Goal: Information Seeking & Learning: Learn about a topic

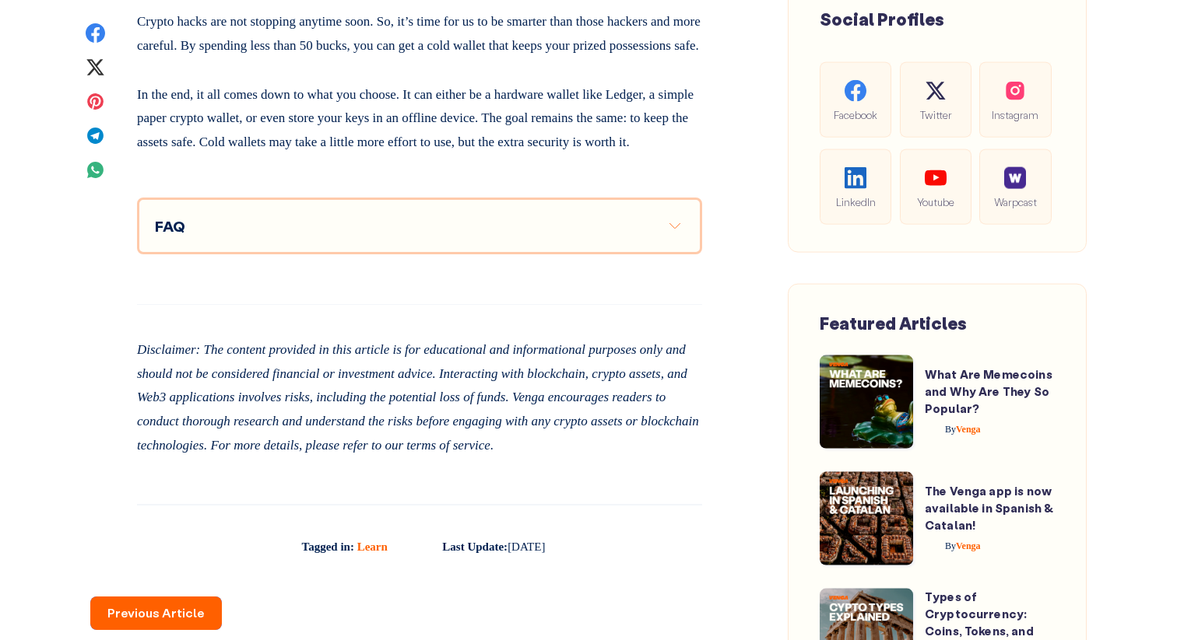
scroll to position [11142, 0]
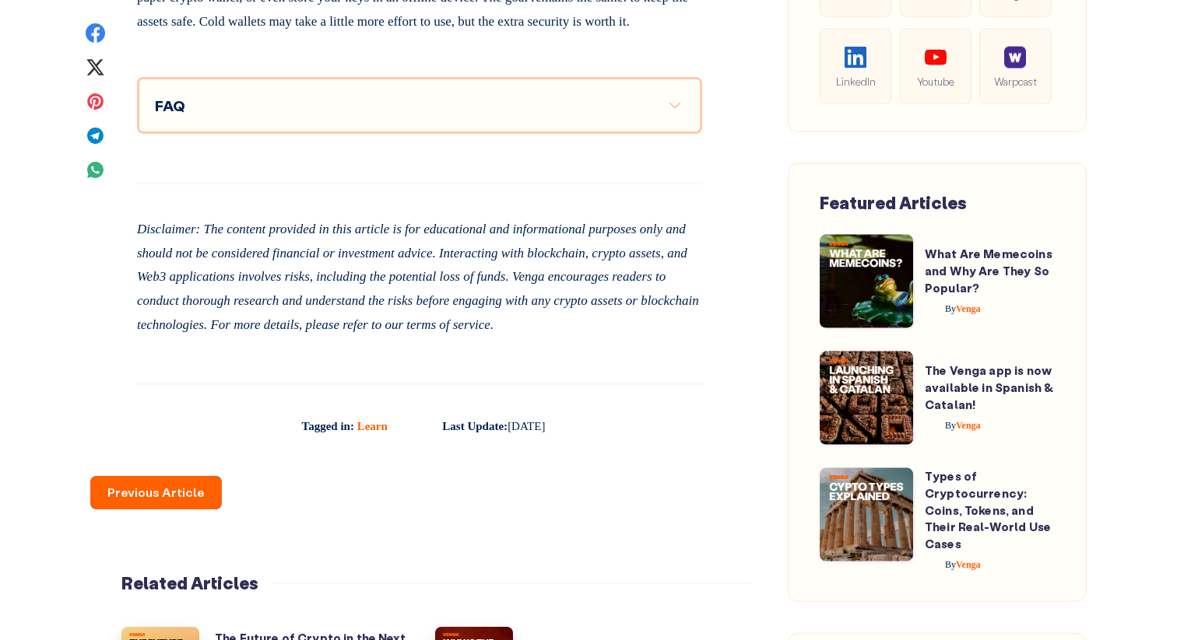
click at [675, 114] on button "Expand toggle to read content" at bounding box center [674, 105] width 19 height 19
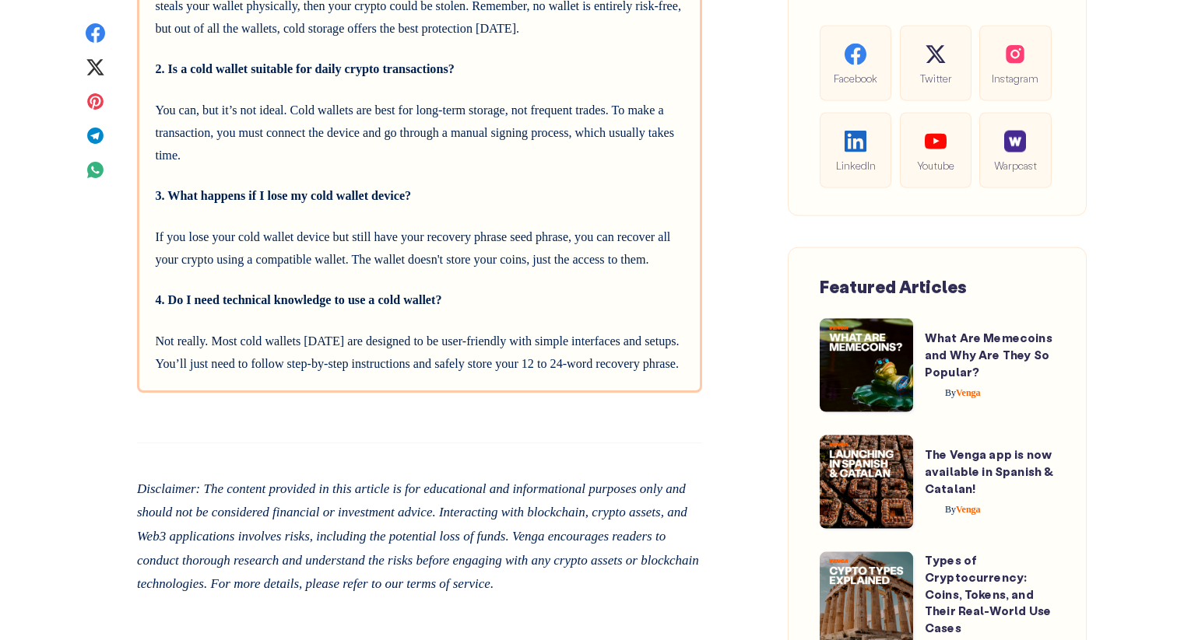
scroll to position [11337, 0]
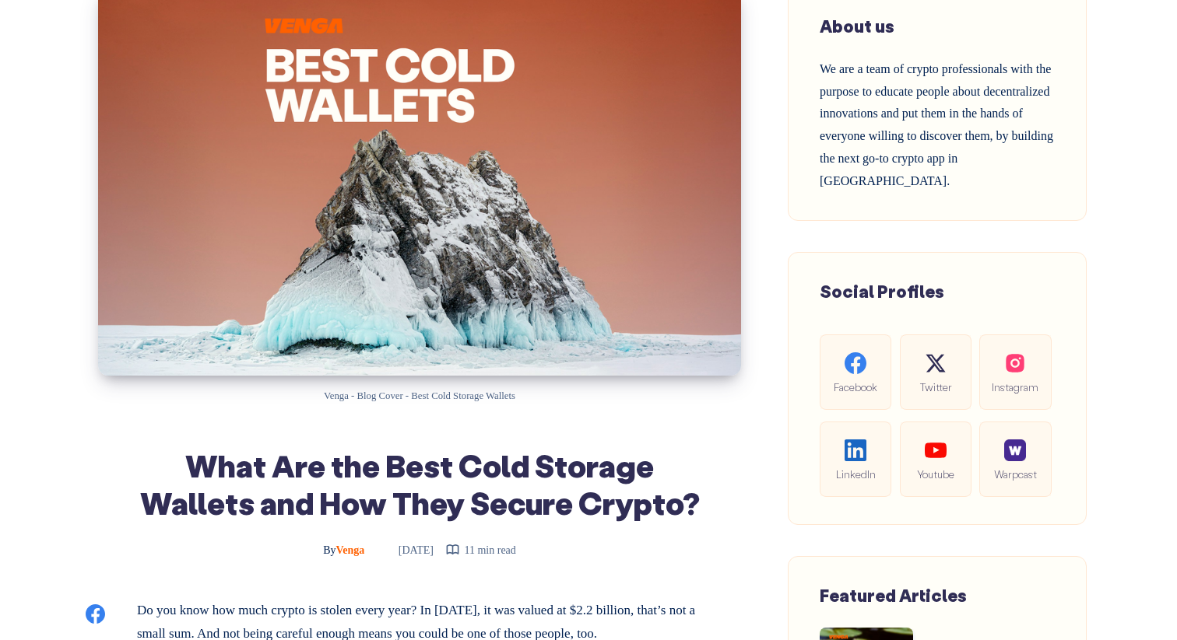
scroll to position [0, 0]
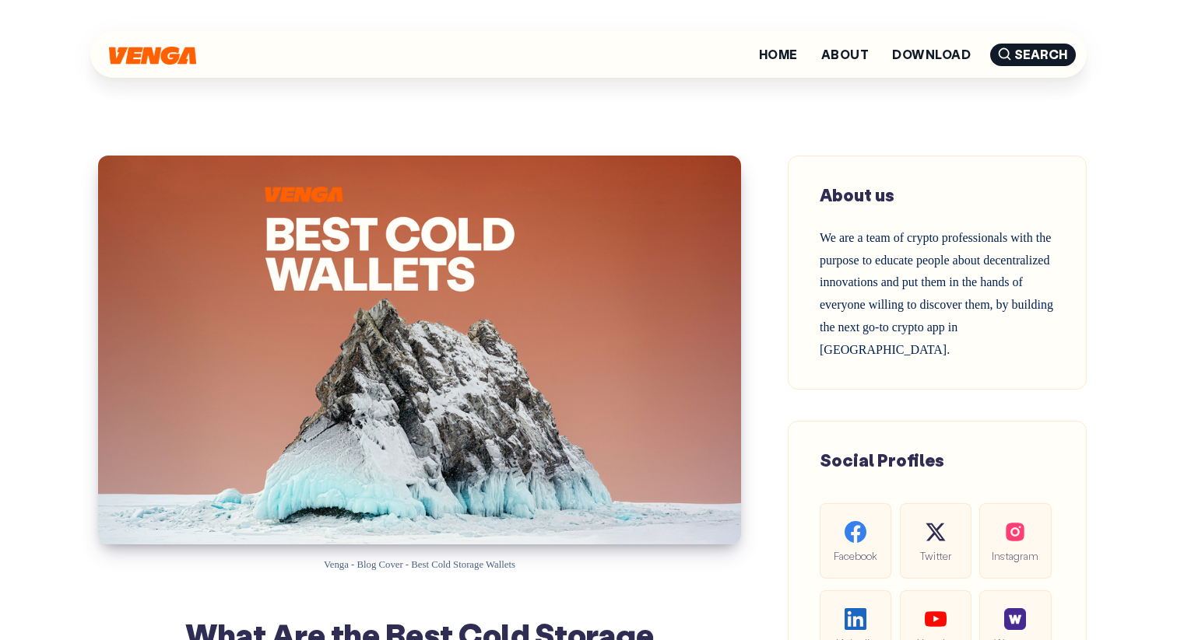
click at [167, 58] on img at bounding box center [152, 56] width 87 height 18
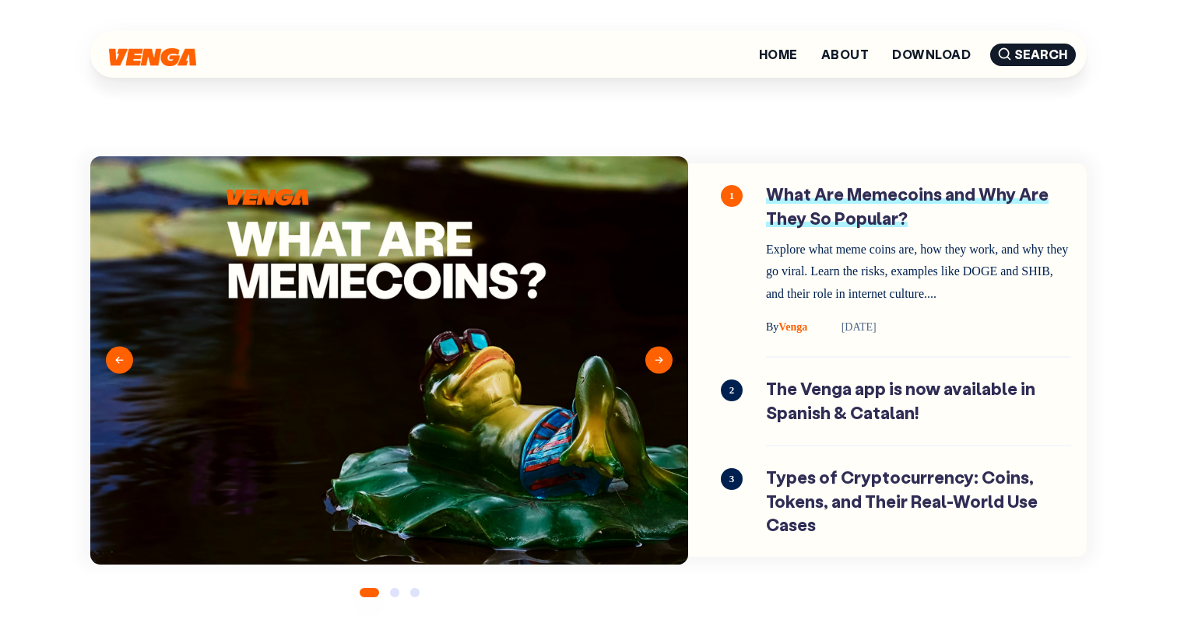
click at [839, 206] on link "What Are Memecoins and Why Are They So Popular?" at bounding box center [918, 260] width 305 height 154
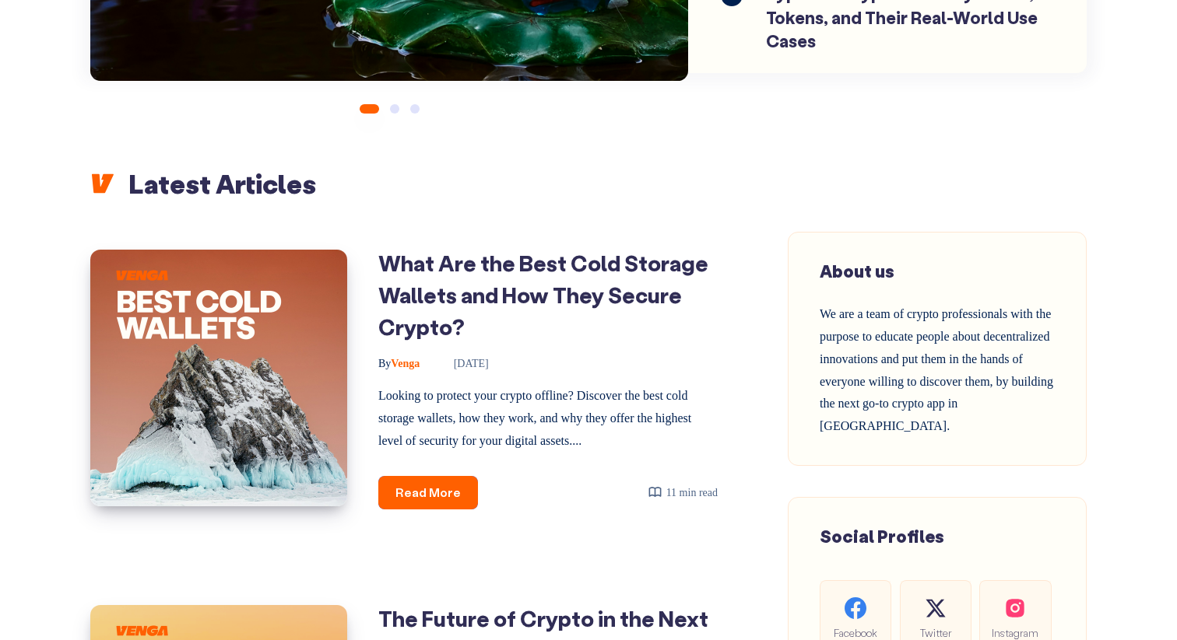
scroll to position [658, 0]
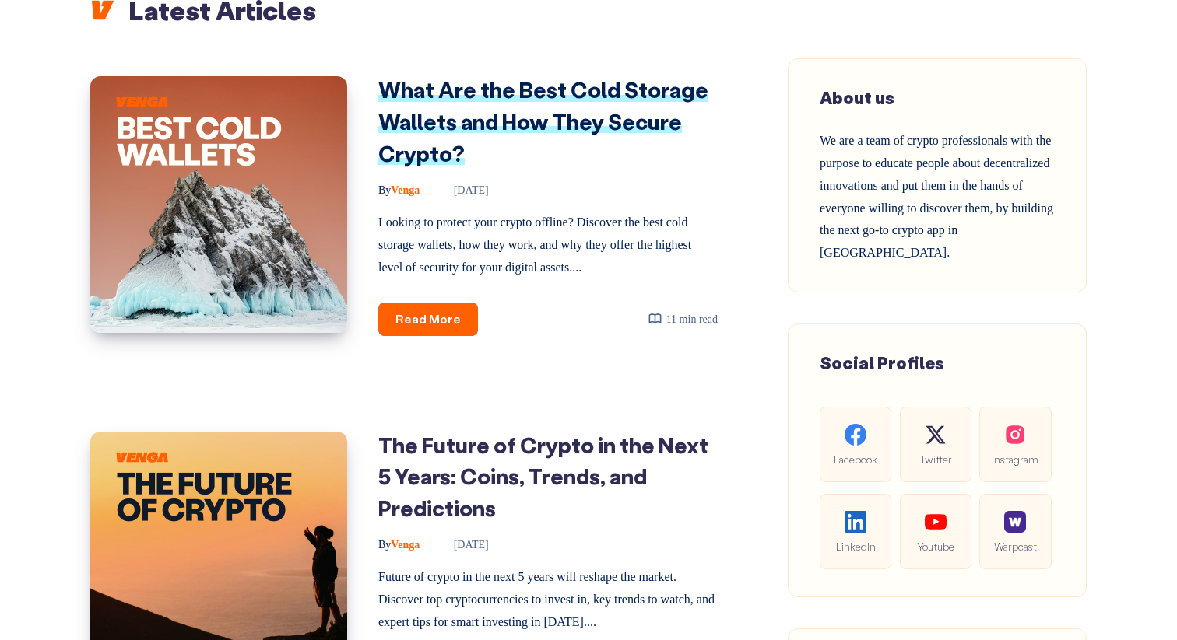
click at [406, 120] on link "What Are the Best Cold Storage Wallets and How They Secure Crypto?" at bounding box center [543, 120] width 330 height 91
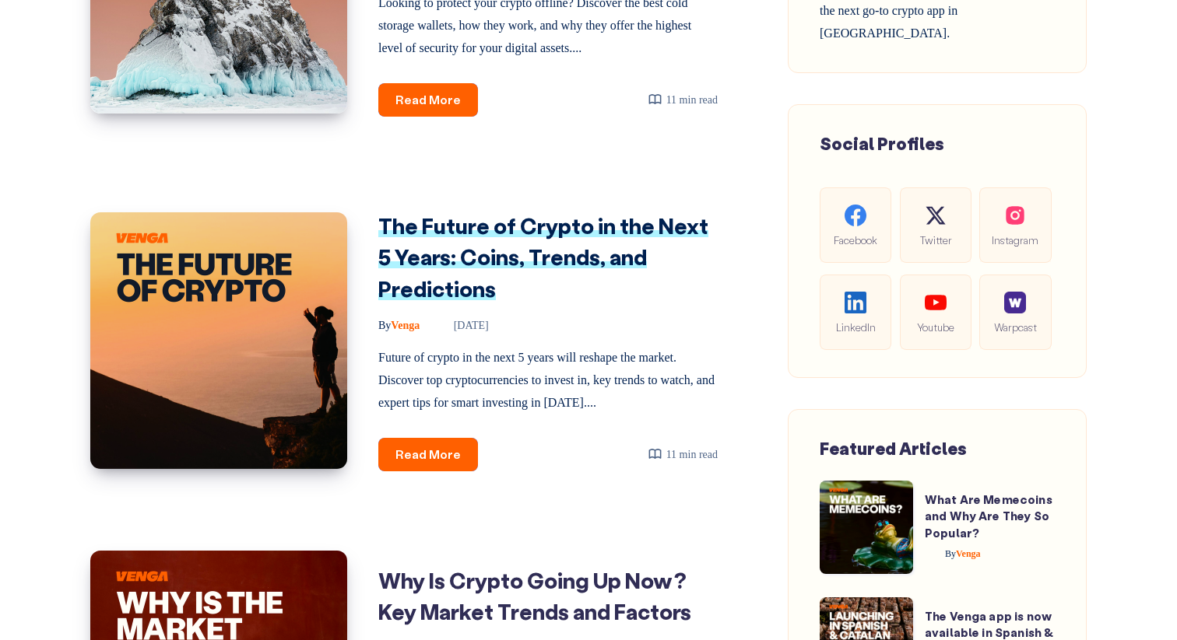
scroll to position [882, 0]
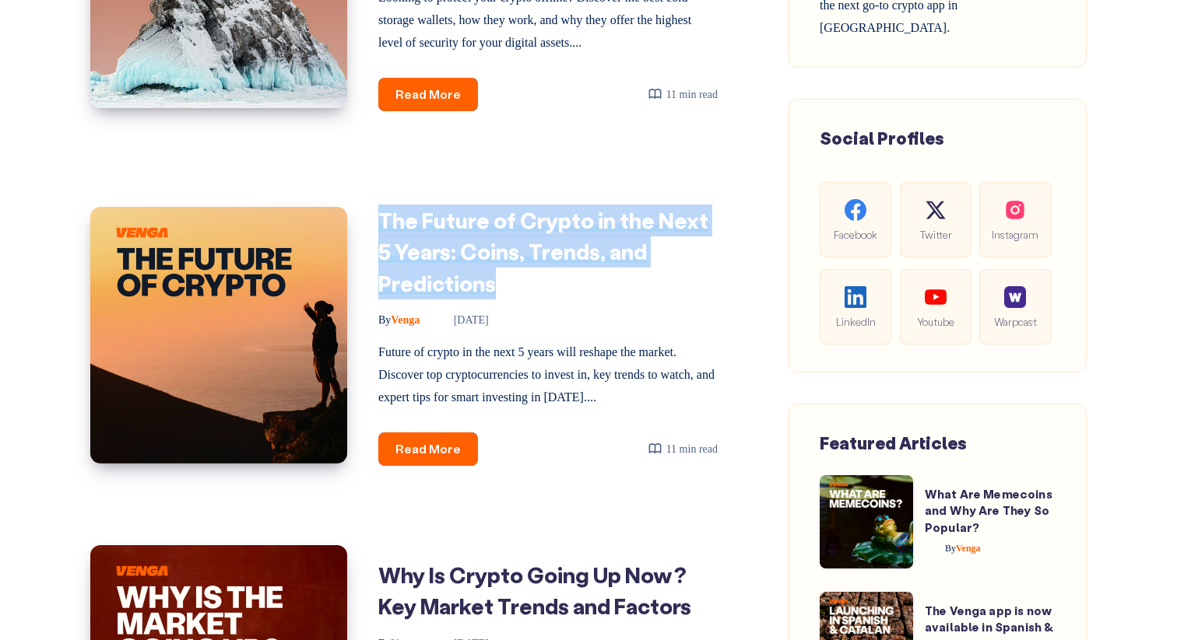
click at [485, 251] on link "The Future of Crypto in the Next 5 Years: Coins, Trends, and Predictions" at bounding box center [543, 251] width 330 height 91
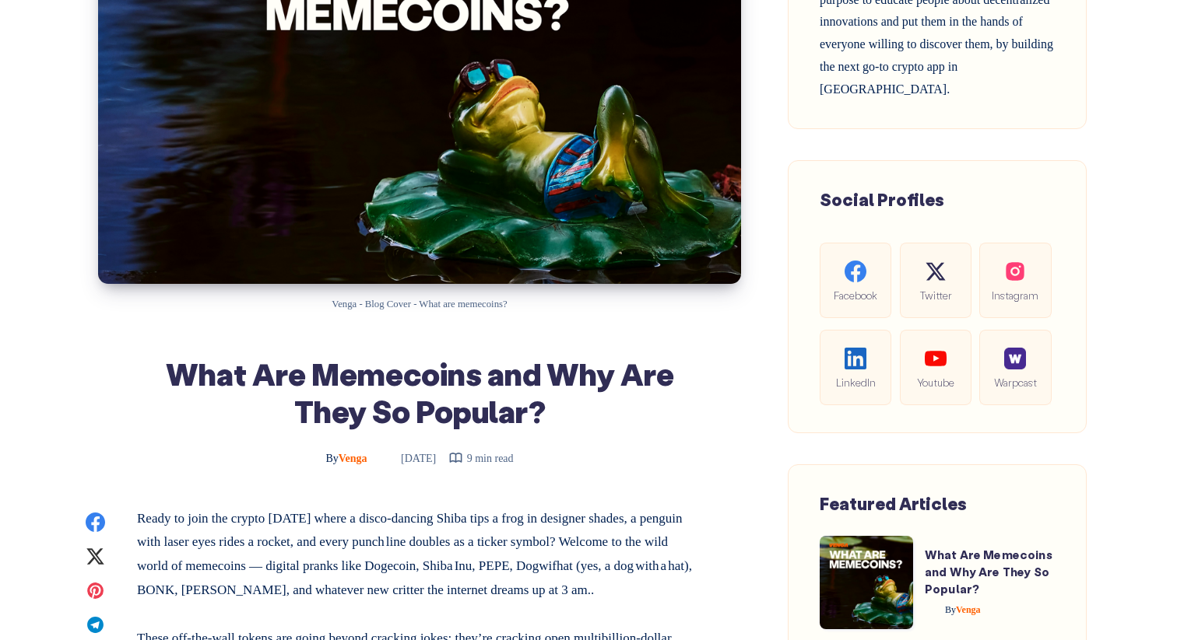
scroll to position [261, 0]
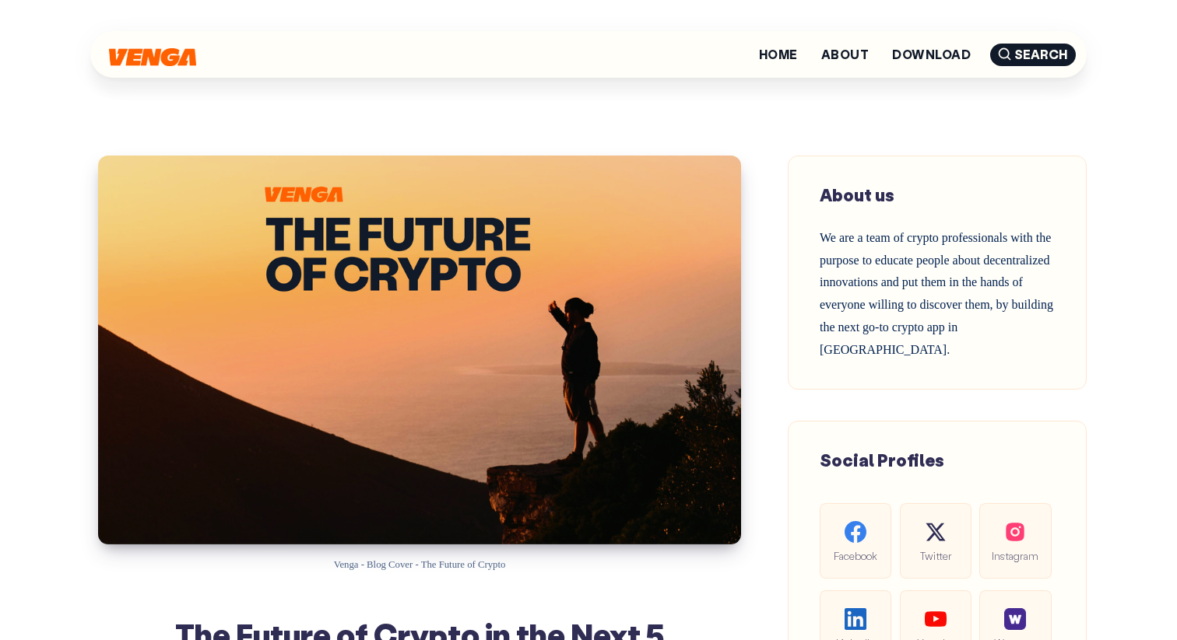
click at [167, 44] on div at bounding box center [152, 54] width 87 height 23
click at [174, 67] on div "Home About Download Search" at bounding box center [588, 54] width 996 height 47
click at [168, 58] on img at bounding box center [152, 56] width 87 height 18
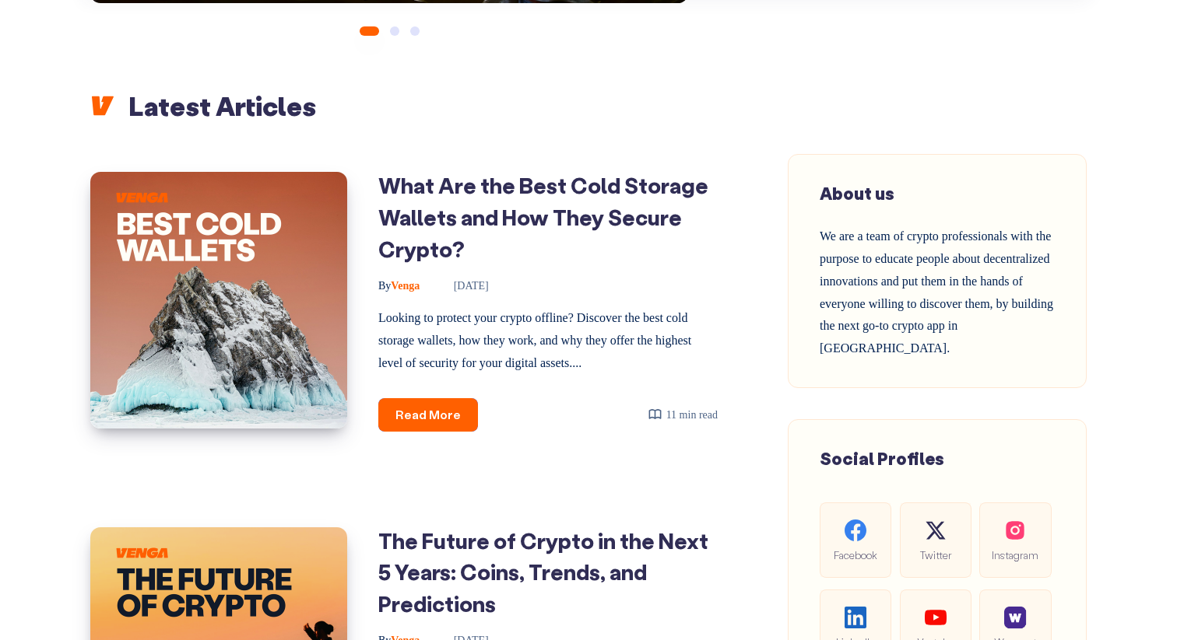
scroll to position [608, 0]
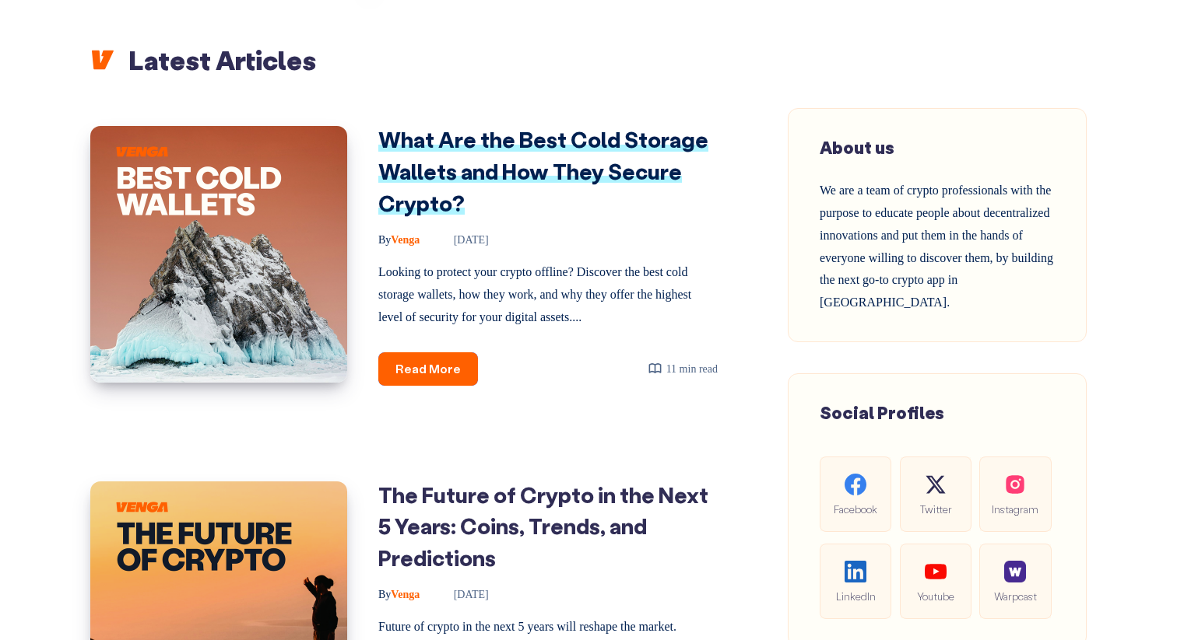
click at [453, 170] on link "What Are the Best Cold Storage Wallets and How They Secure Crypto?" at bounding box center [543, 170] width 330 height 91
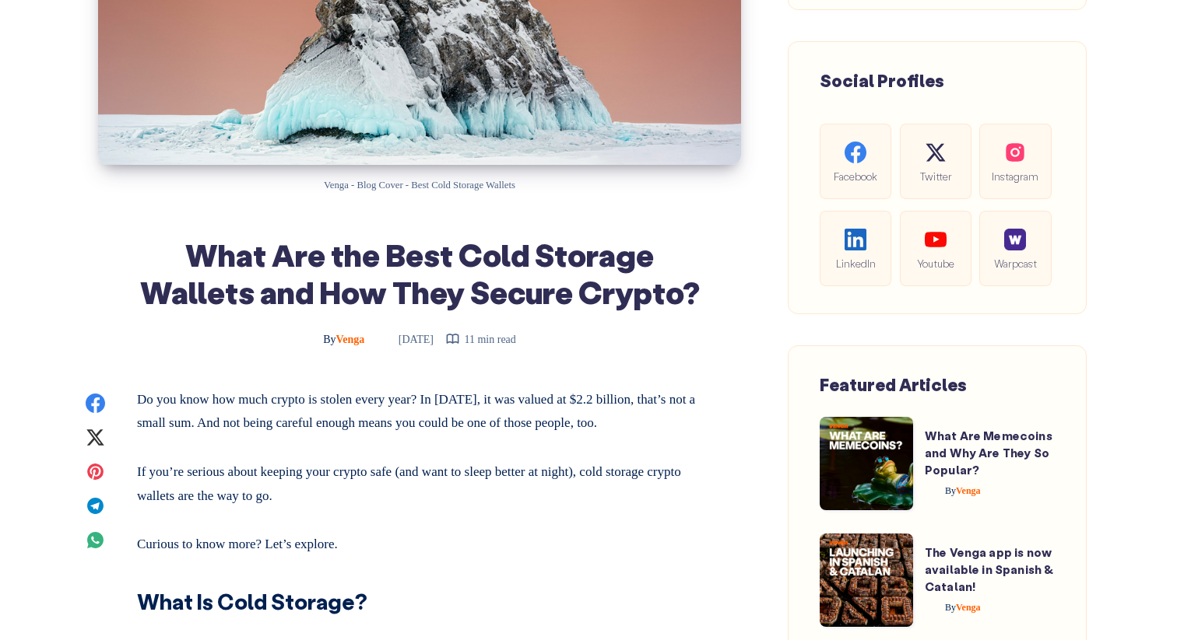
scroll to position [153, 0]
